Goal: Information Seeking & Learning: Learn about a topic

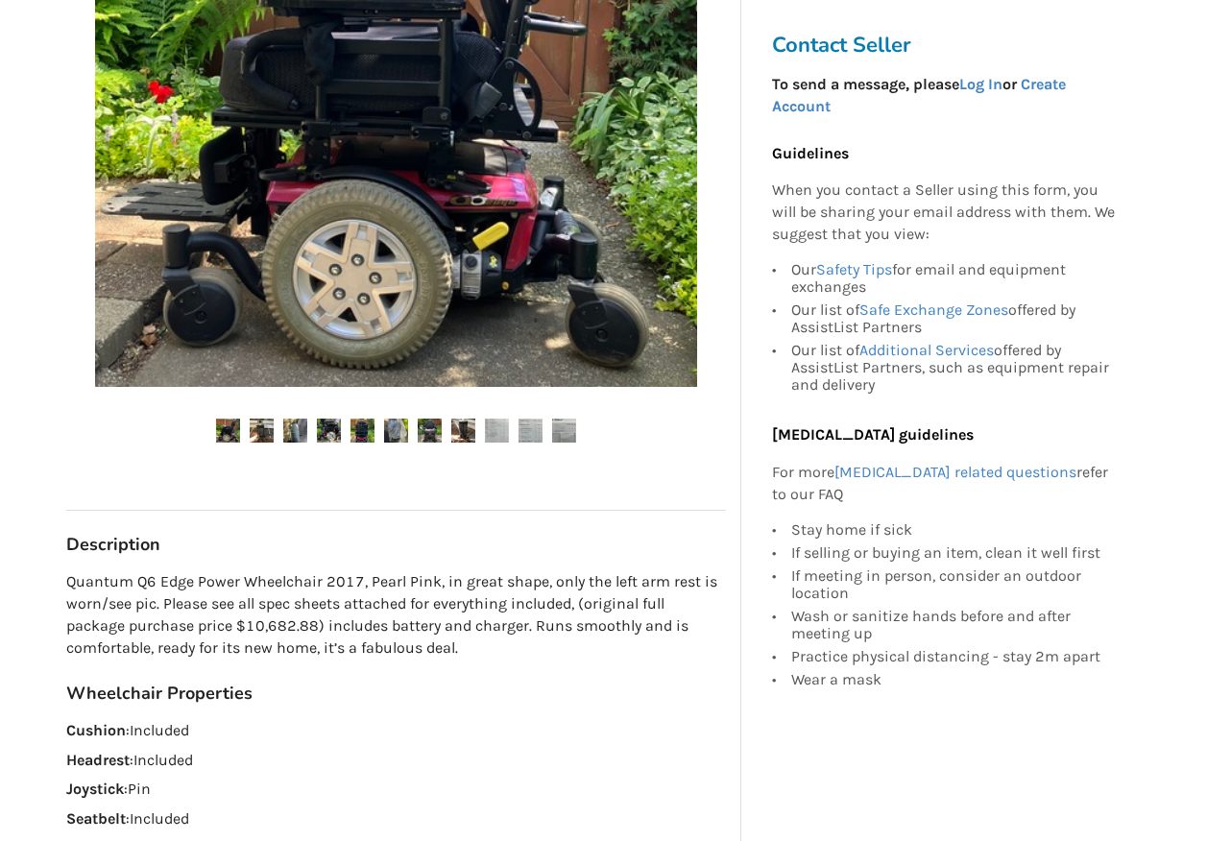
scroll to position [576, 0]
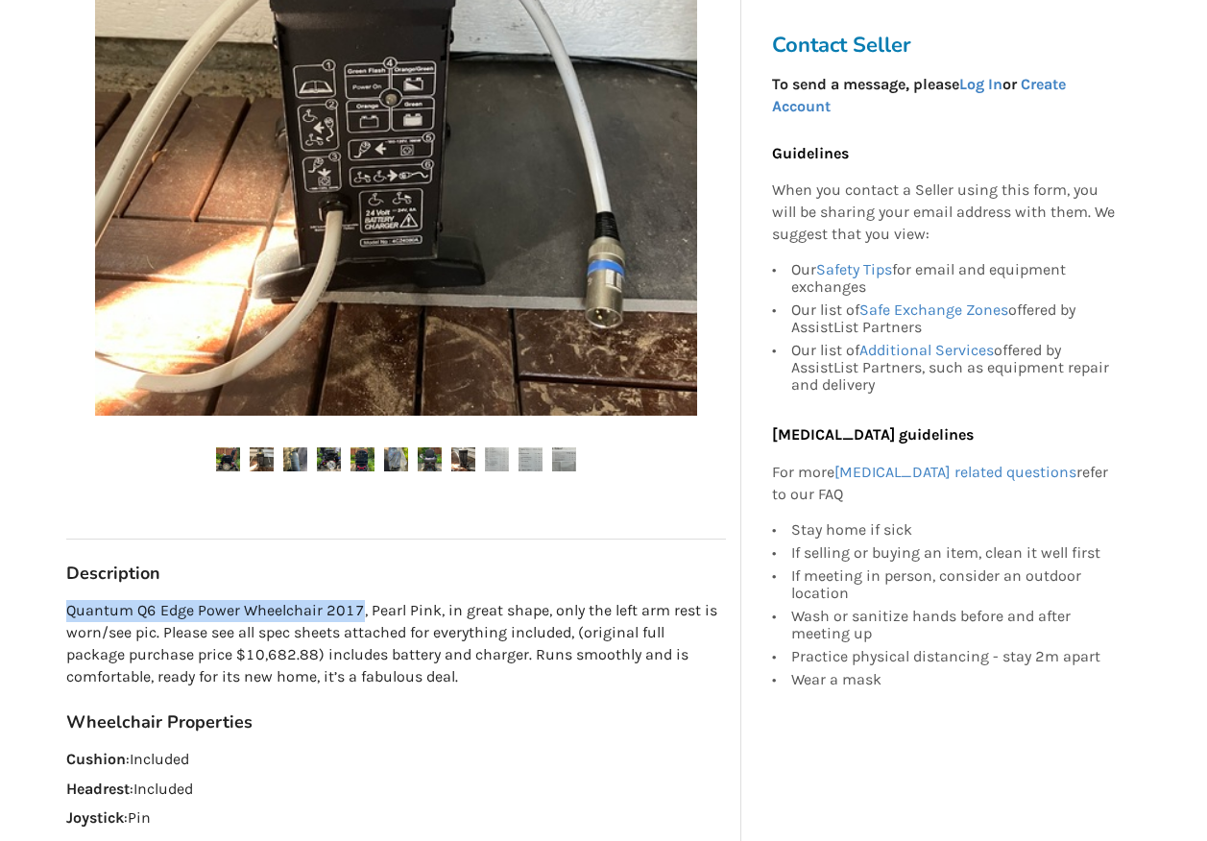
drag, startPoint x: 69, startPoint y: 614, endPoint x: 357, endPoint y: 608, distance: 288.1
click at [357, 608] on p "Quantum Q6 Edge Power Wheelchair 2017, Pearl Pink, in great shape, only the lef…" at bounding box center [396, 643] width 660 height 87
copy p "Quantum Q6 Edge Power Wheelchair 2017"
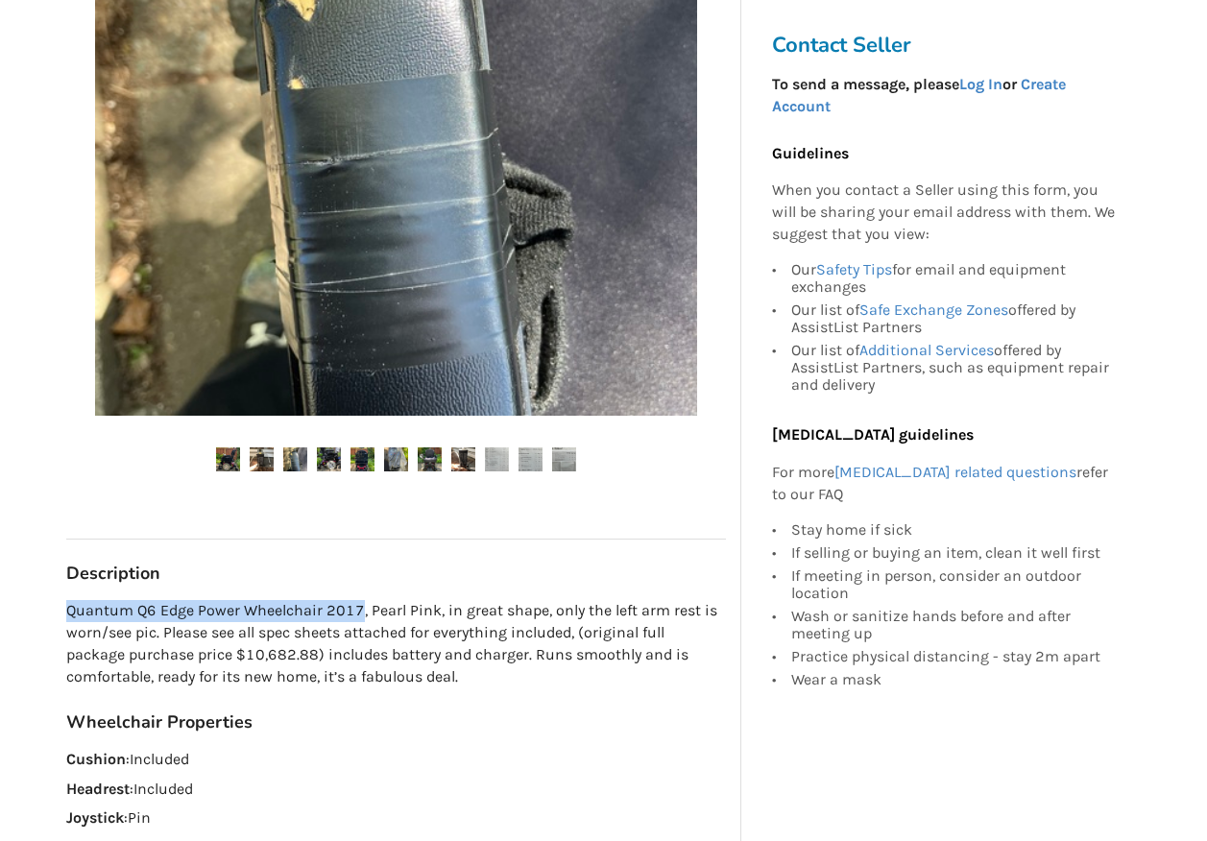
click at [264, 463] on img at bounding box center [262, 459] width 24 height 24
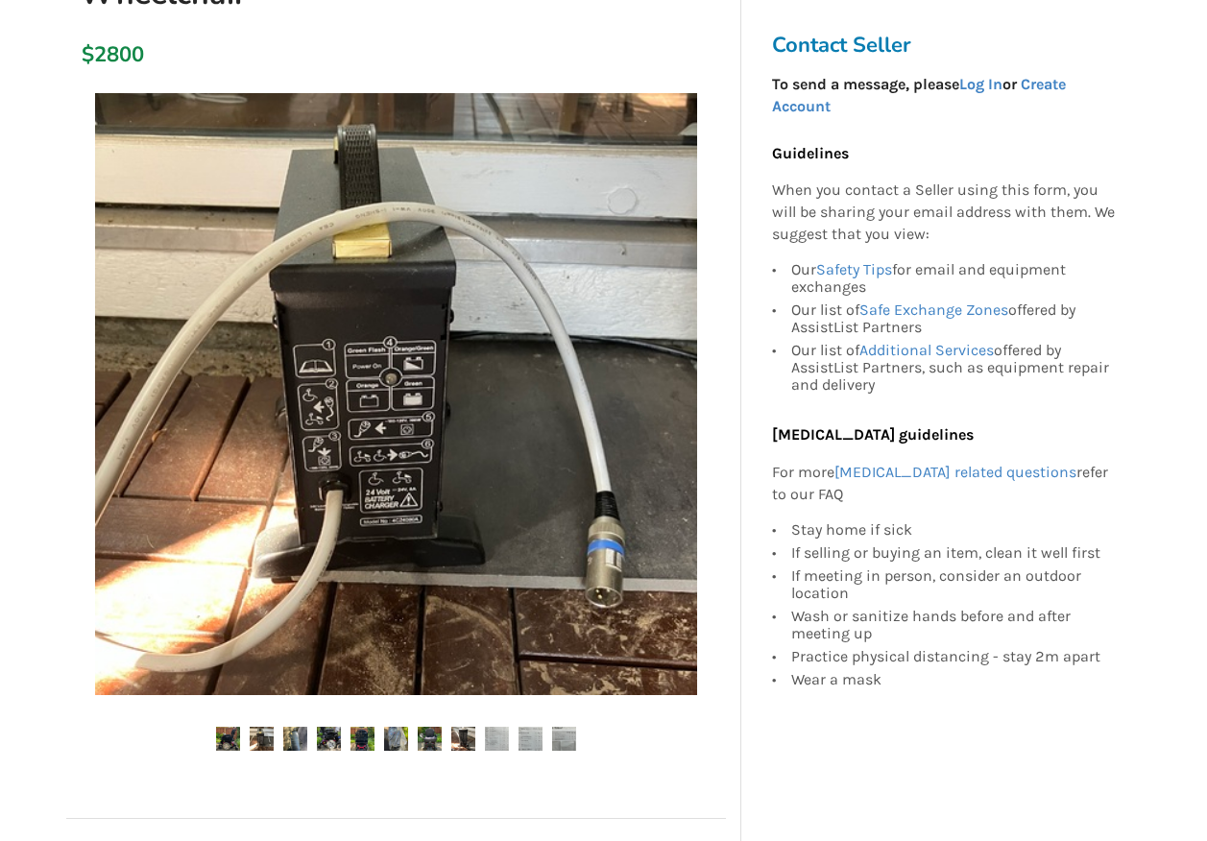
scroll to position [288, 0]
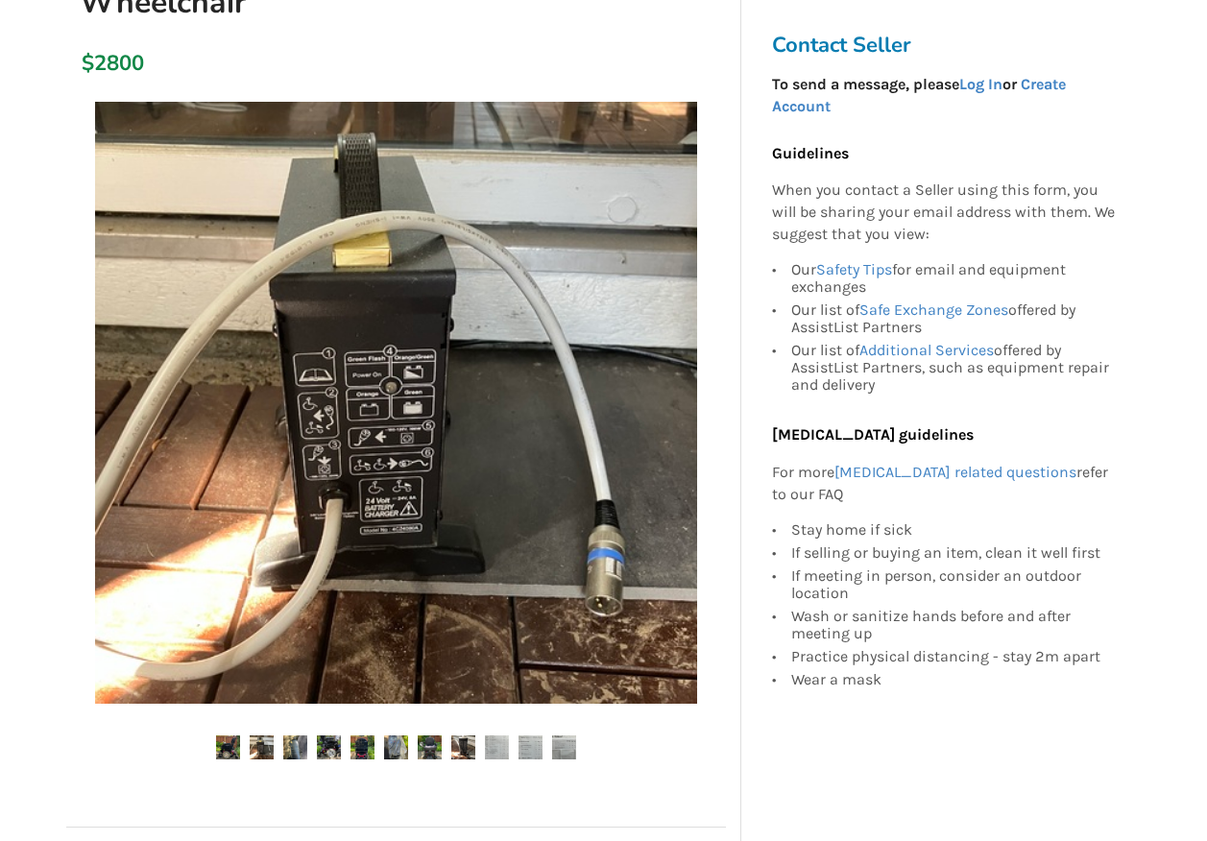
click at [288, 752] on img at bounding box center [295, 748] width 24 height 24
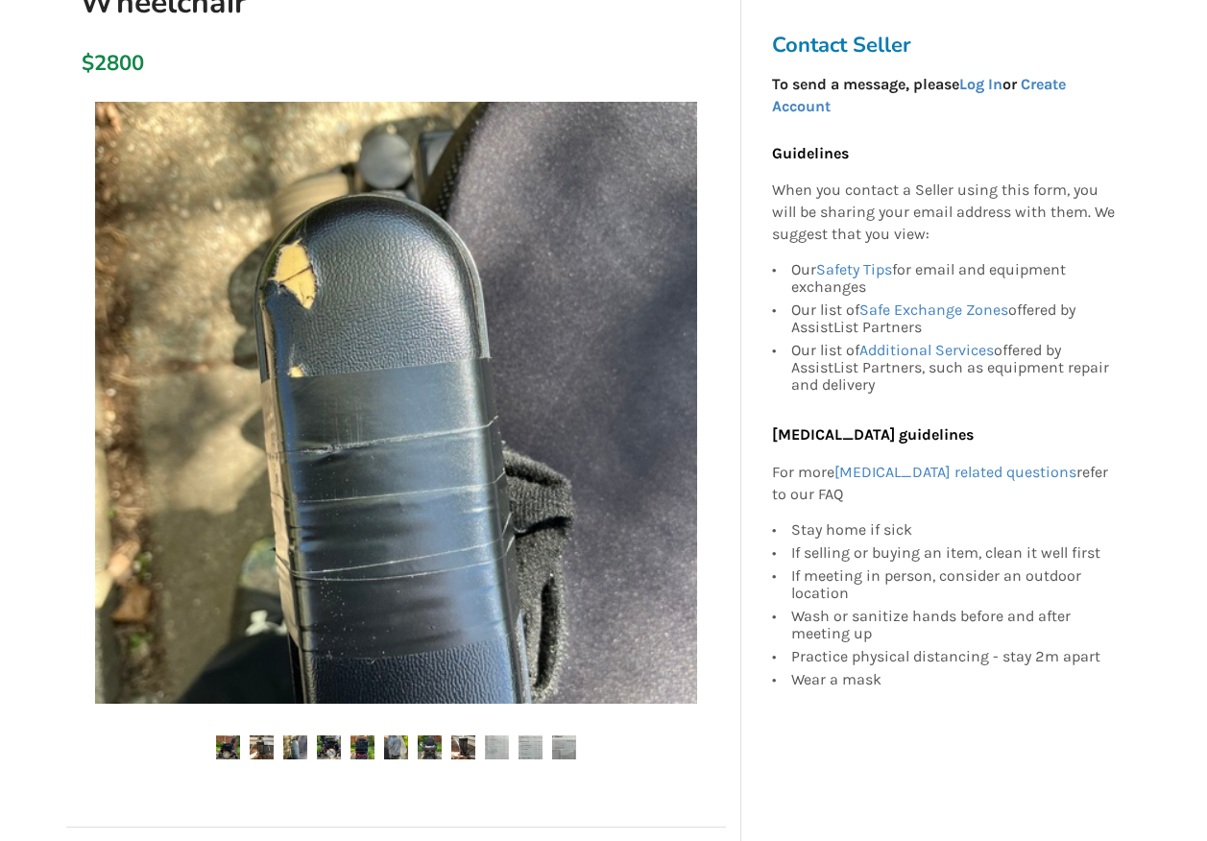
click at [335, 744] on img at bounding box center [329, 748] width 24 height 24
click at [370, 744] on img at bounding box center [363, 748] width 24 height 24
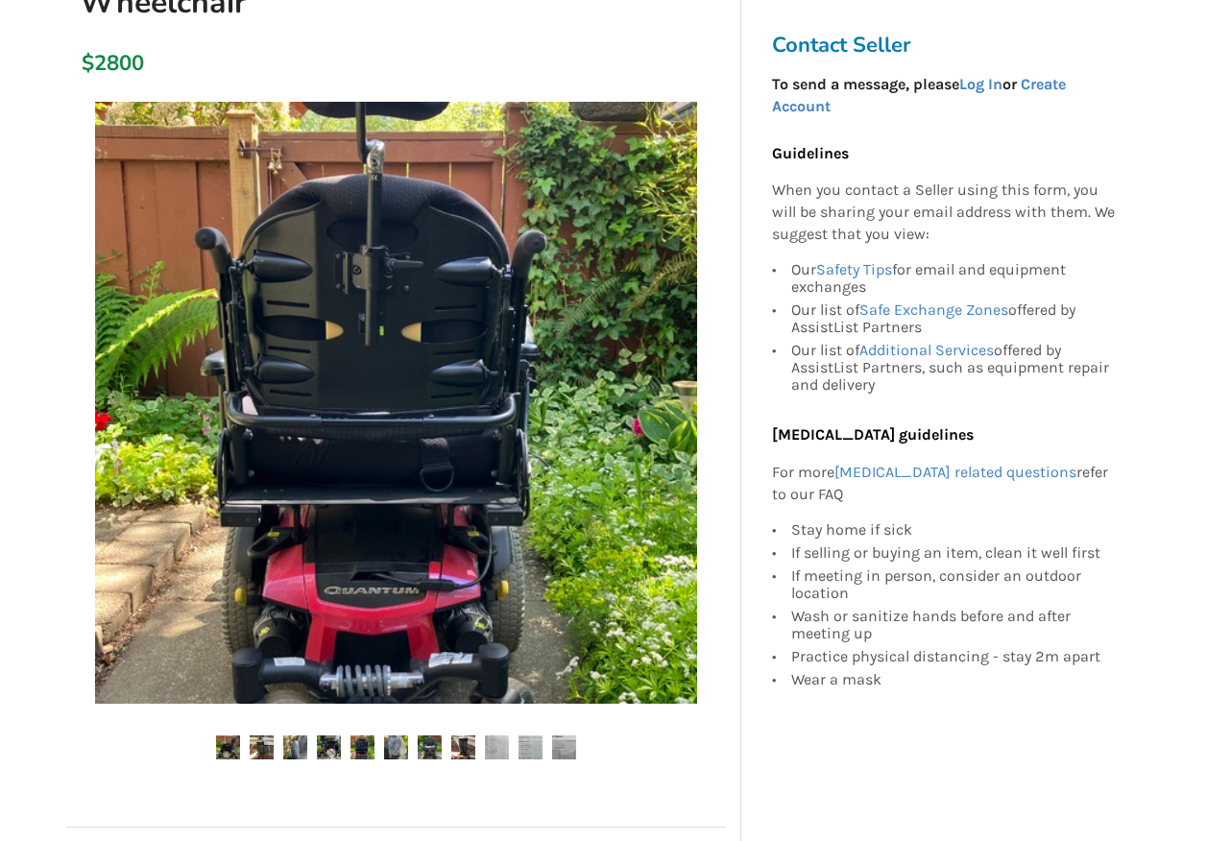
click at [404, 747] on img at bounding box center [396, 748] width 24 height 24
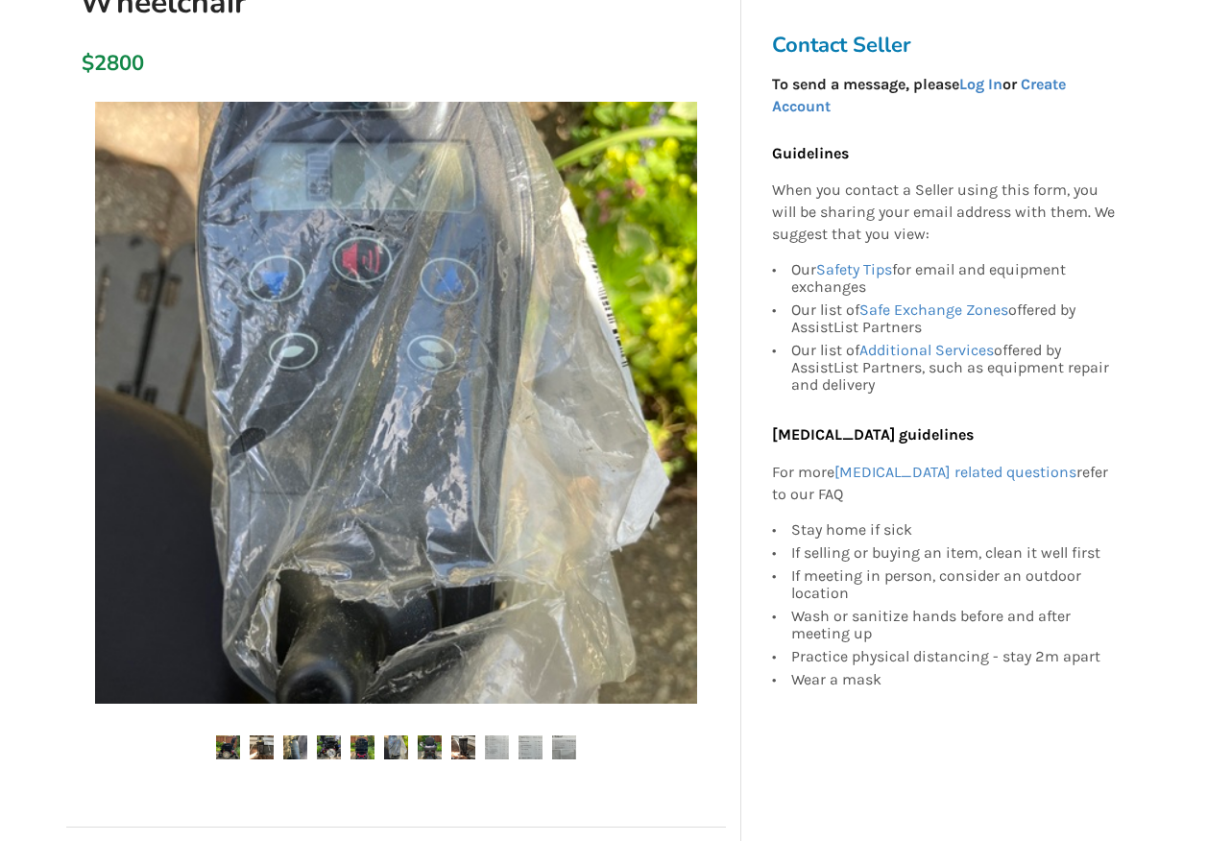
click at [367, 750] on img at bounding box center [363, 748] width 24 height 24
click at [397, 754] on img at bounding box center [396, 748] width 24 height 24
click at [434, 747] on img at bounding box center [430, 748] width 24 height 24
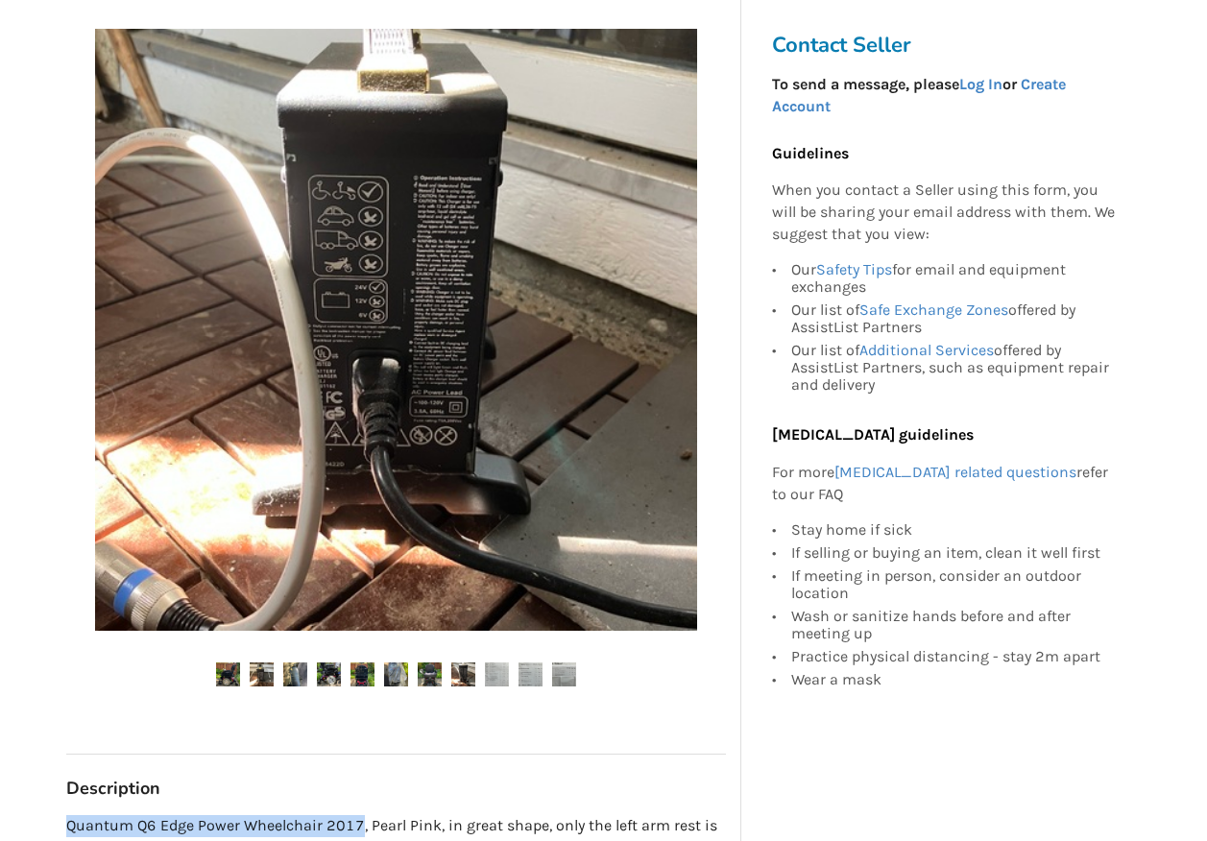
scroll to position [480, 0]
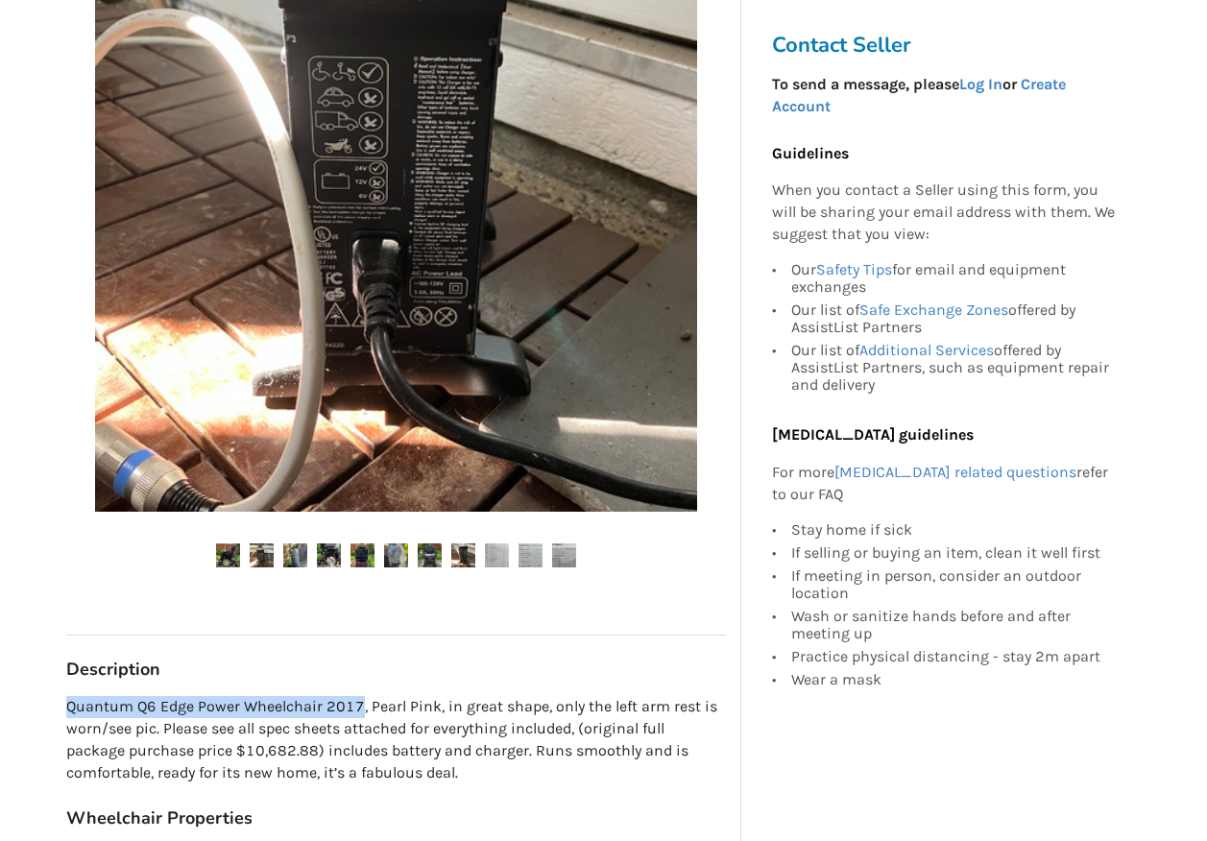
click at [434, 555] on img at bounding box center [430, 556] width 24 height 24
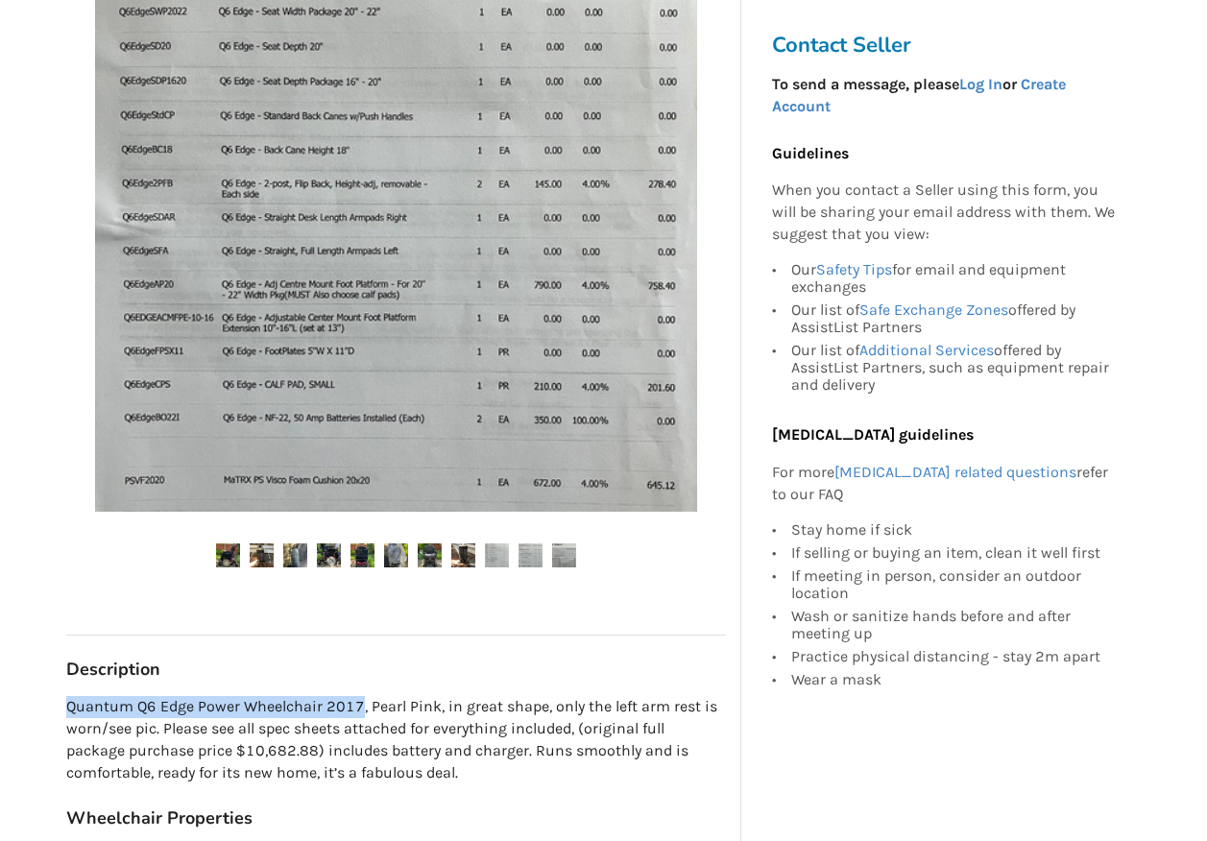
drag, startPoint x: 1159, startPoint y: 0, endPoint x: 498, endPoint y: 561, distance: 866.6
click at [498, 561] on img at bounding box center [497, 556] width 24 height 24
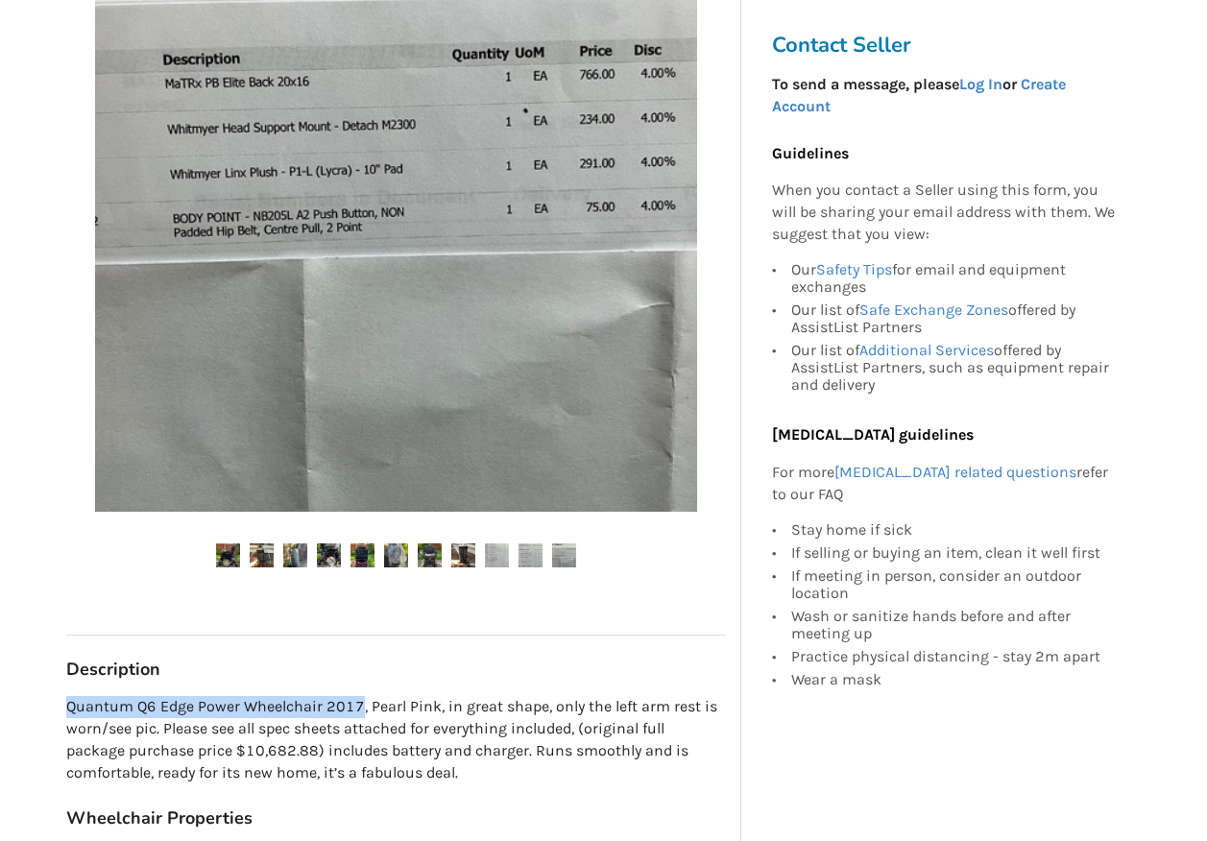
click at [533, 563] on img at bounding box center [531, 556] width 24 height 24
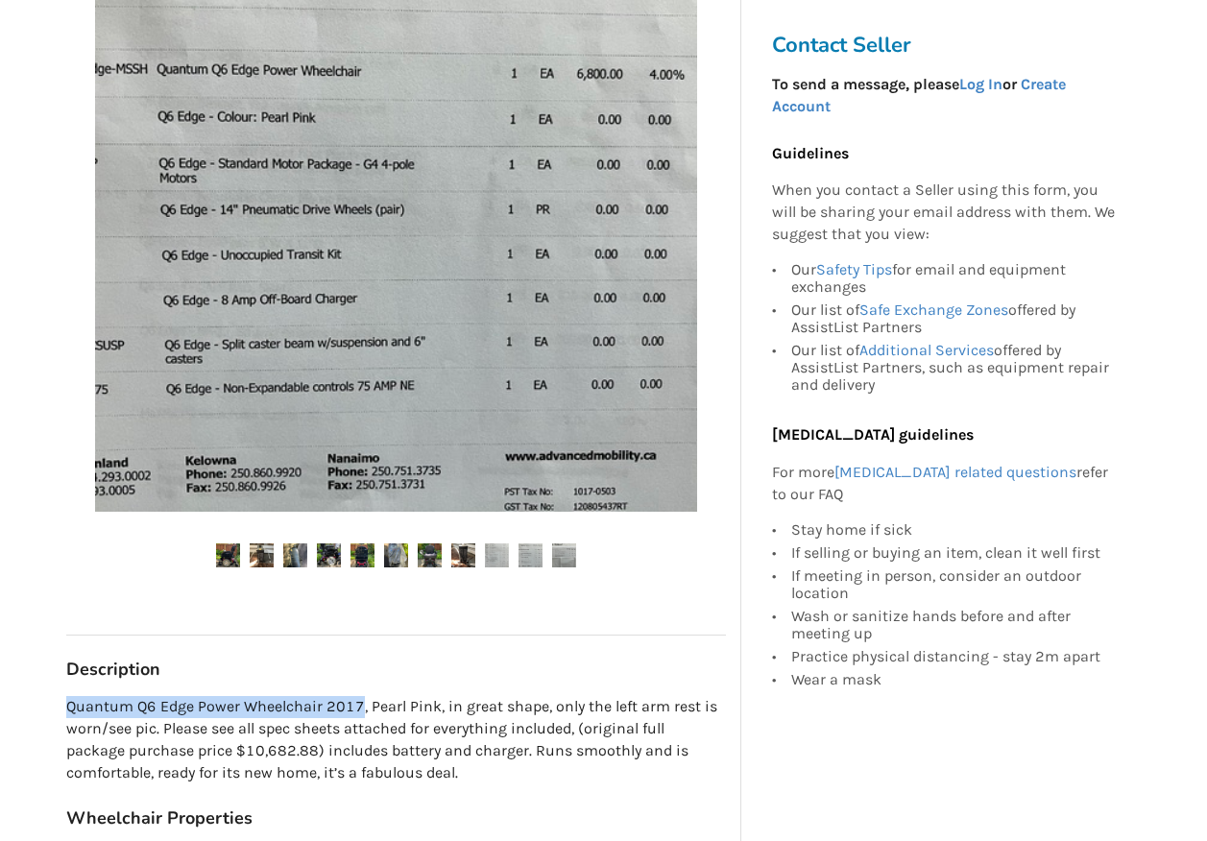
click at [560, 563] on img at bounding box center [564, 556] width 24 height 24
click at [567, 562] on img at bounding box center [564, 556] width 24 height 24
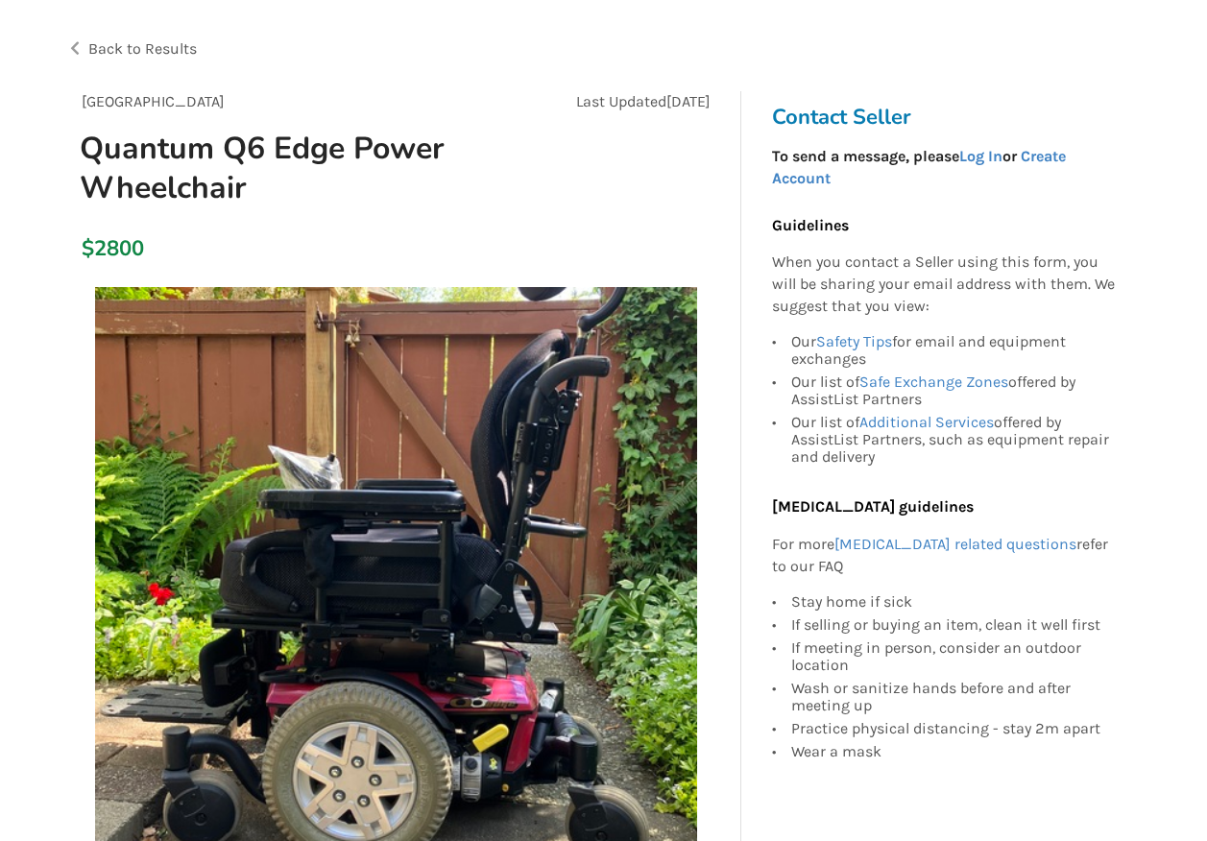
scroll to position [96, 0]
